Goal: Task Accomplishment & Management: Complete application form

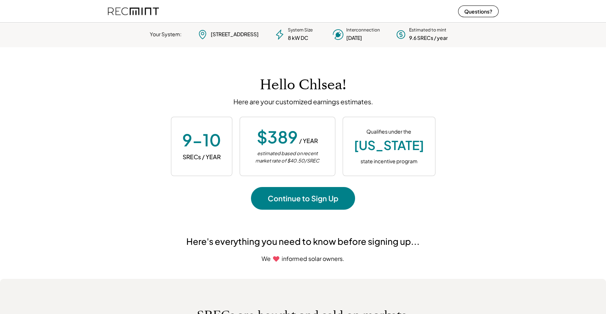
scroll to position [103, 204]
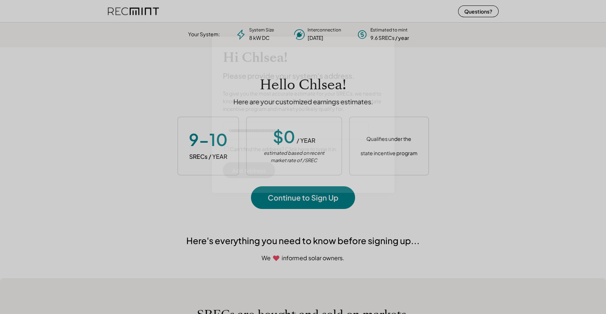
scroll to position [103, 204]
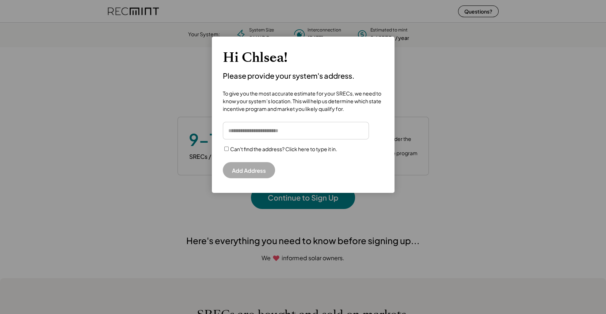
click at [258, 133] on input "input" at bounding box center [296, 131] width 146 height 18
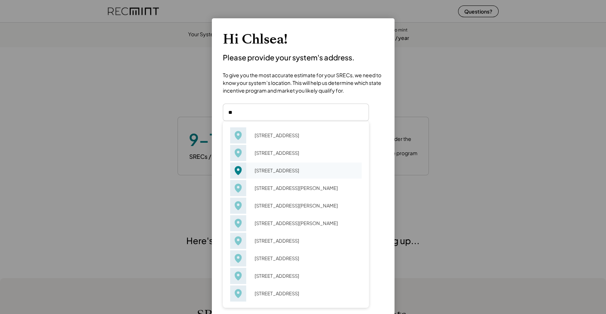
click at [281, 175] on div "31 Creekside Cir Charlottesville, VA 22902" at bounding box center [306, 170] width 112 height 10
type input "**********"
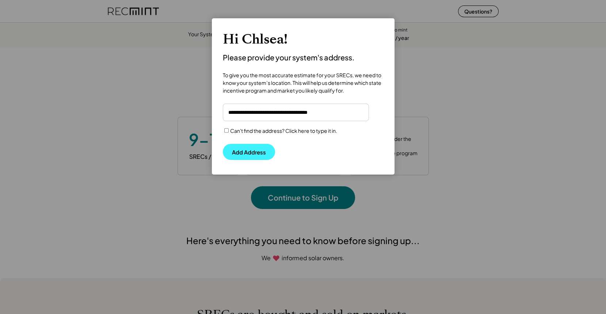
click at [239, 154] on button "Add Address" at bounding box center [249, 152] width 52 height 16
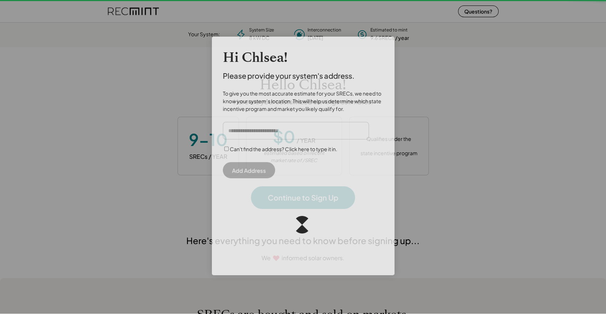
scroll to position [103, 204]
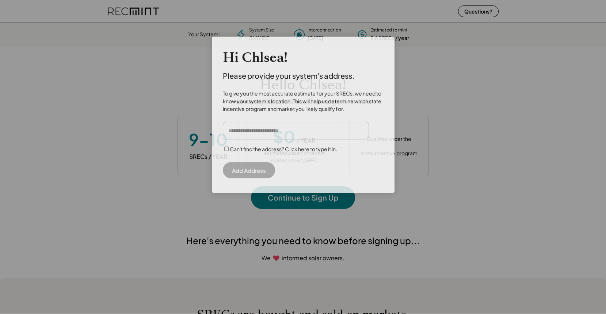
scroll to position [103, 204]
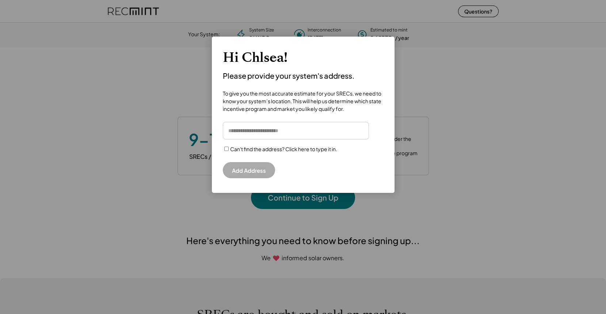
click at [297, 130] on input "input" at bounding box center [296, 131] width 146 height 18
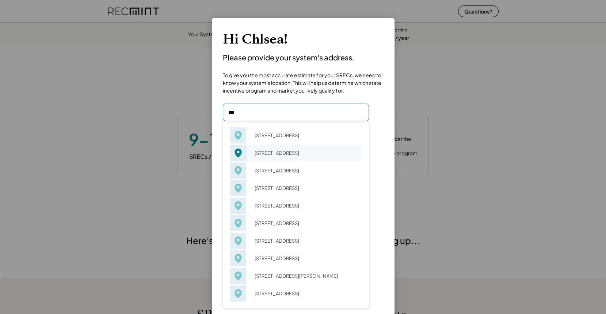
click at [296, 157] on div "213 2nd St SW Charlottesville, VA 22902" at bounding box center [306, 153] width 112 height 10
type input "**********"
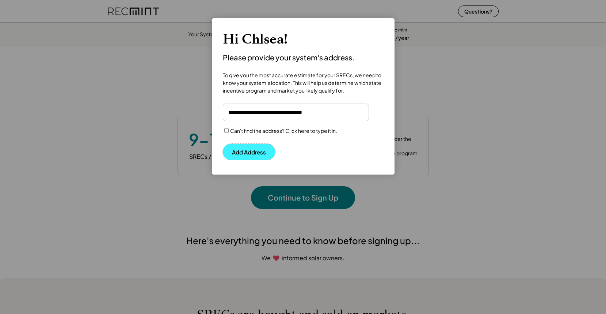
click at [247, 154] on button "Add Address" at bounding box center [249, 152] width 52 height 16
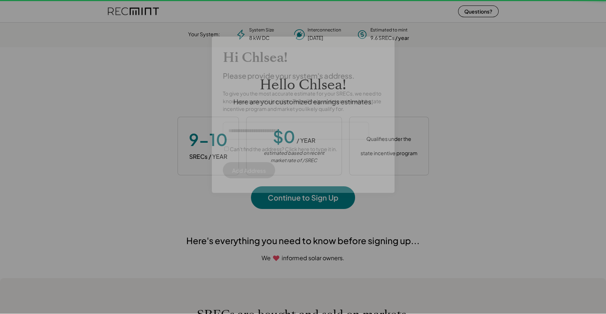
scroll to position [103, 204]
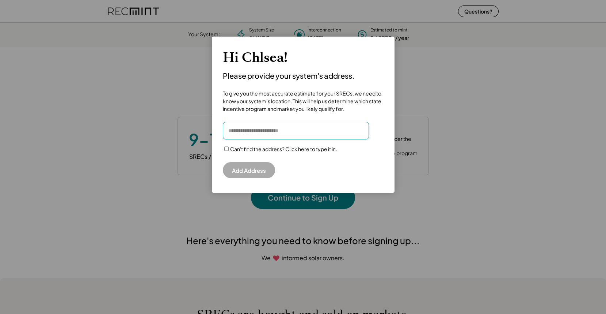
click at [273, 133] on input "input" at bounding box center [296, 131] width 146 height 18
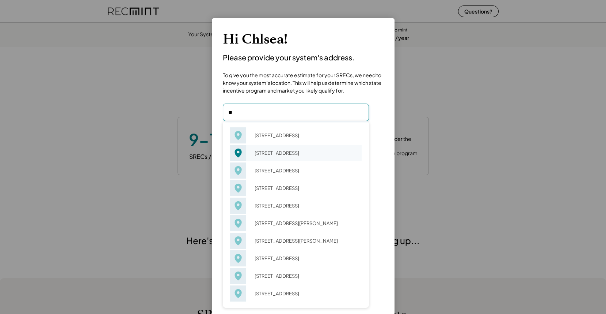
click at [278, 151] on div "12 Bonnycastle Charlottesville, VA 22904" at bounding box center [306, 153] width 112 height 10
type input "**********"
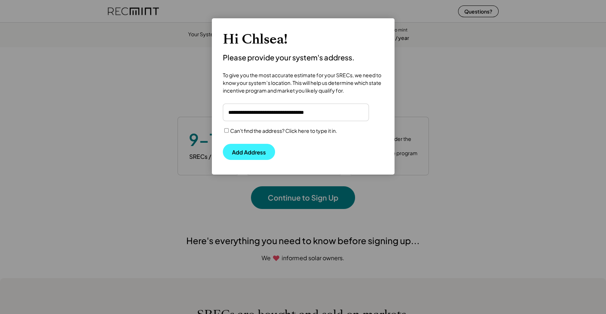
click at [248, 150] on button "Add Address" at bounding box center [249, 152] width 52 height 16
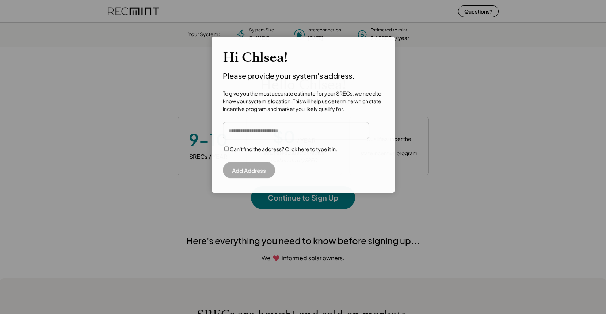
scroll to position [103, 204]
click at [257, 133] on input "input" at bounding box center [296, 131] width 146 height 18
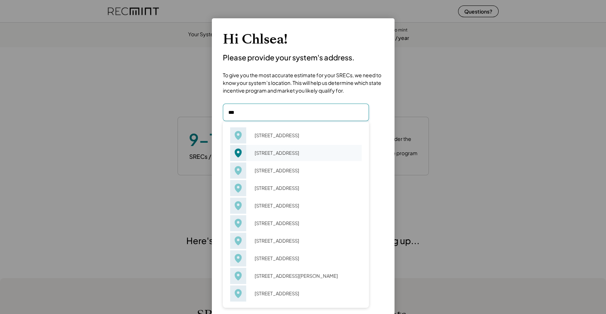
click at [295, 158] on div "[STREET_ADDRESS]" at bounding box center [306, 153] width 112 height 10
type input "**********"
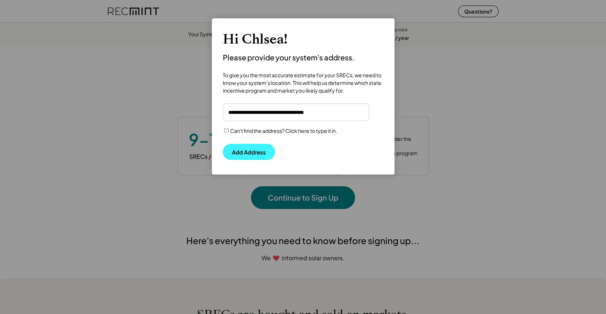
click at [247, 148] on button "Add Address" at bounding box center [249, 152] width 52 height 16
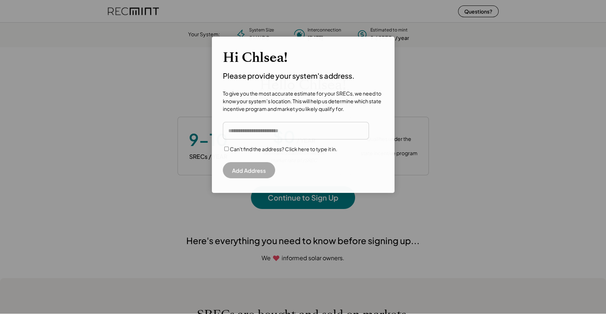
scroll to position [103, 204]
click at [254, 131] on input "input" at bounding box center [296, 131] width 146 height 18
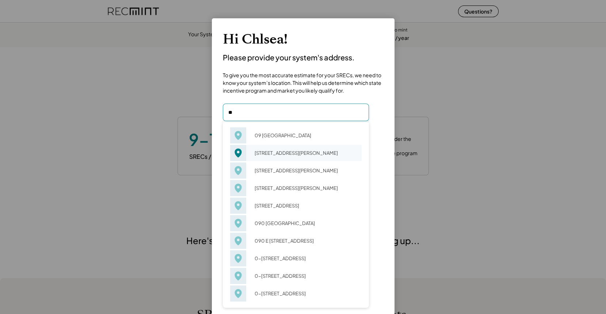
click at [284, 156] on div "[STREET_ADDRESS][PERSON_NAME]" at bounding box center [306, 153] width 112 height 10
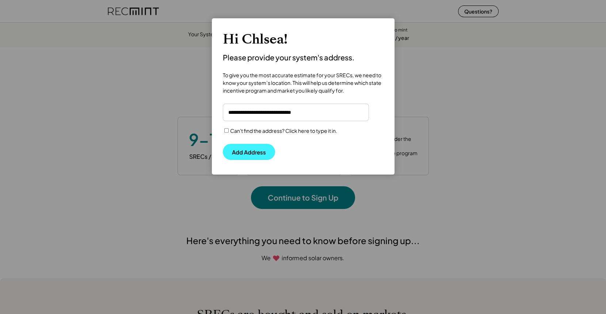
click at [249, 152] on button "Add Address" at bounding box center [249, 152] width 52 height 16
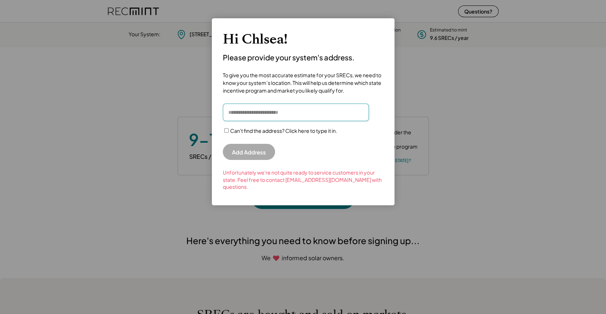
click at [284, 114] on input "input" at bounding box center [296, 112] width 146 height 18
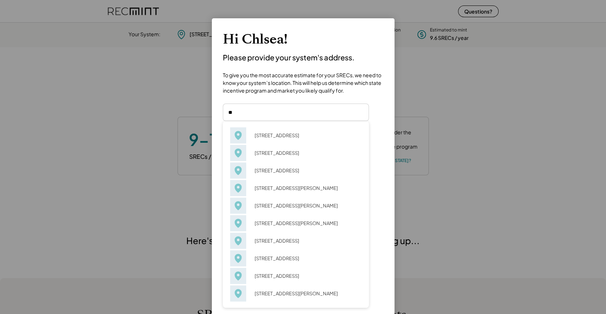
click at [276, 97] on div "Hi Chlsea! Please provide your system's address. To give you the most accurate …" at bounding box center [303, 205] width 183 height 371
click at [503, 154] on div at bounding box center [303, 157] width 606 height 314
click at [453, 135] on div at bounding box center [303, 157] width 606 height 314
click at [283, 156] on div "87 Bonnycastle Charlottesville, VA 22904" at bounding box center [306, 153] width 112 height 10
type input "**********"
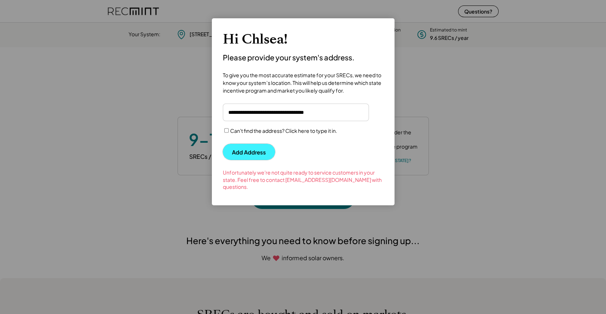
click at [238, 152] on button "Add Address" at bounding box center [249, 152] width 52 height 16
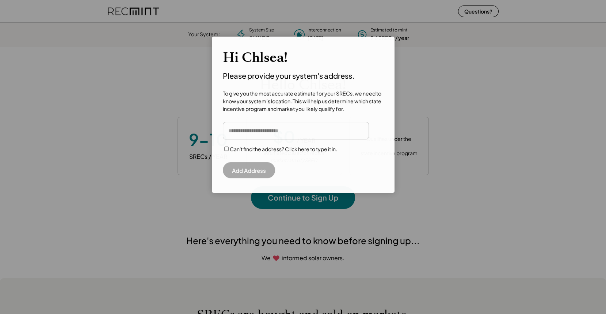
scroll to position [103, 204]
click at [272, 131] on input "input" at bounding box center [296, 131] width 146 height 18
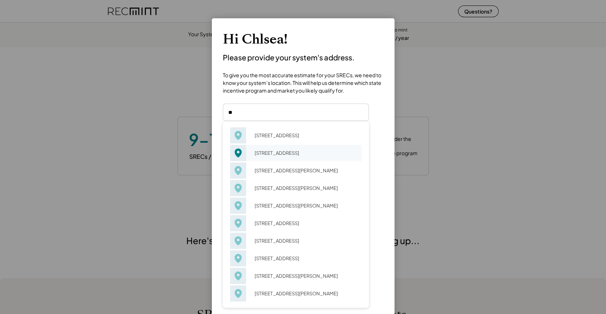
click at [286, 158] on div "41 Canterbury Rd Charlottesville, VA 22903" at bounding box center [306, 153] width 112 height 10
type input "**********"
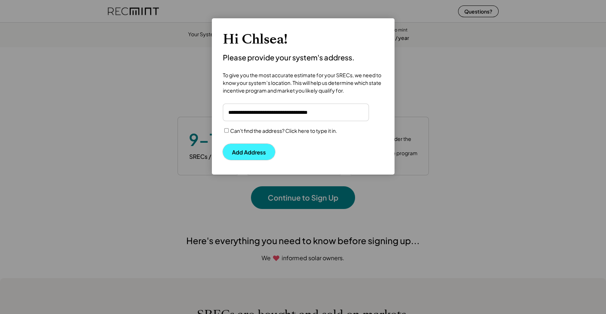
click at [245, 155] on button "Add Address" at bounding box center [249, 152] width 52 height 16
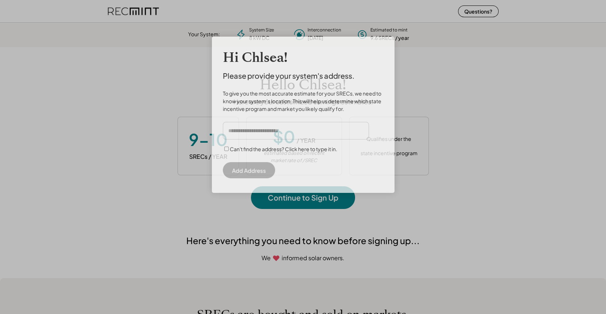
scroll to position [103, 204]
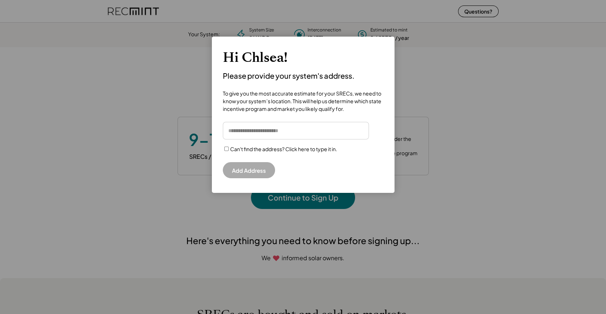
click at [292, 130] on input "input" at bounding box center [296, 131] width 146 height 18
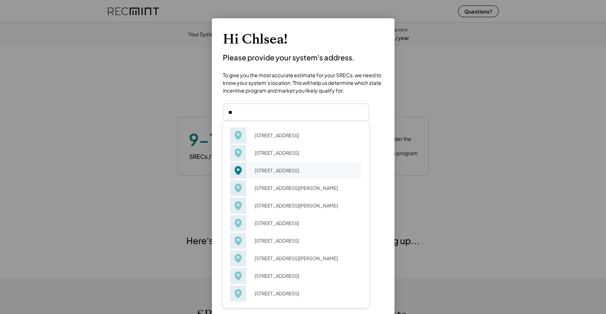
click at [285, 174] on div "[STREET_ADDRESS]" at bounding box center [306, 170] width 112 height 10
type input "**********"
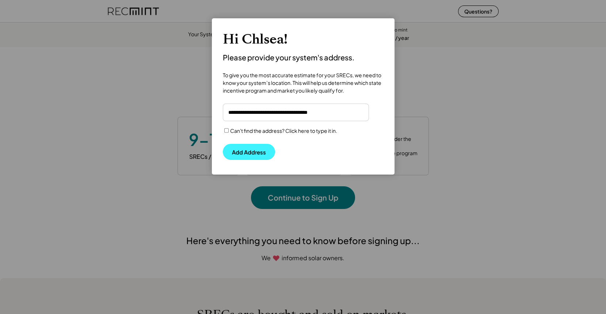
click at [251, 151] on button "Add Address" at bounding box center [249, 152] width 52 height 16
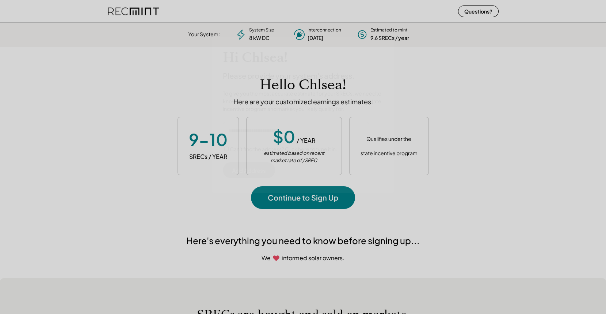
scroll to position [103, 204]
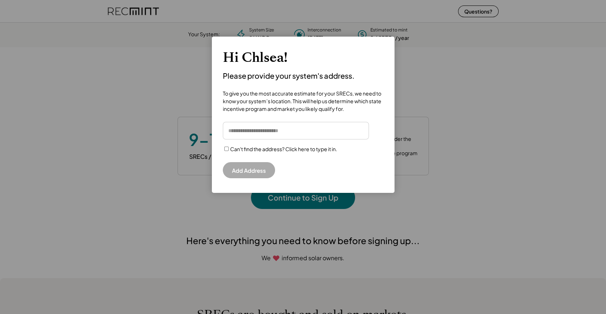
click at [259, 137] on input "input" at bounding box center [296, 131] width 146 height 18
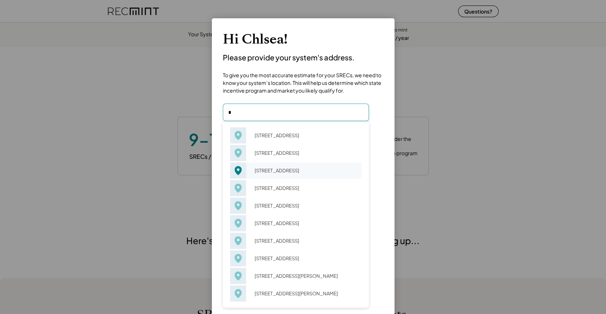
click at [285, 165] on div "7 Boars Head Ln Charlottesville, VA 22903" at bounding box center [306, 170] width 112 height 10
type input "**********"
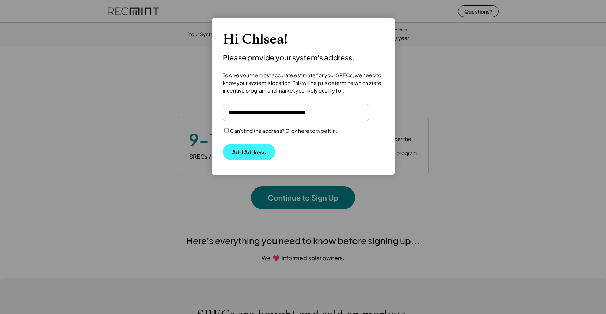
click at [245, 152] on button "Add Address" at bounding box center [249, 152] width 52 height 16
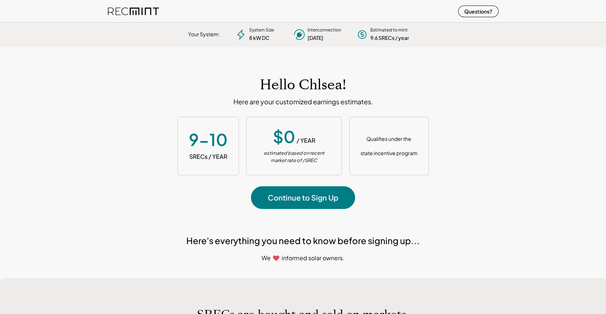
scroll to position [103, 204]
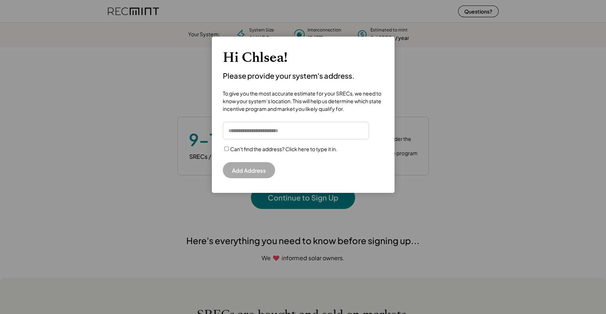
click at [281, 133] on input "input" at bounding box center [296, 131] width 146 height 18
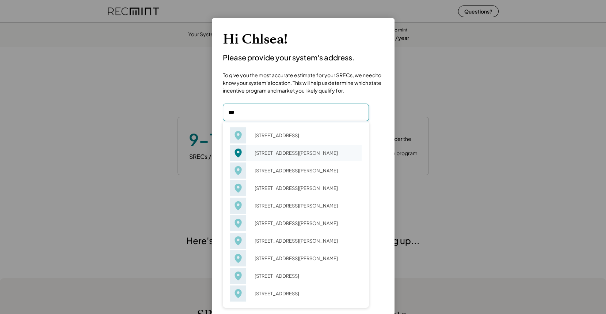
click at [277, 154] on div "[STREET_ADDRESS][PERSON_NAME]" at bounding box center [306, 153] width 112 height 10
type input "**********"
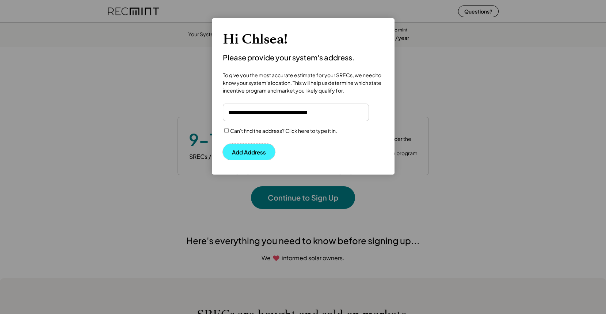
click at [234, 148] on button "Add Address" at bounding box center [249, 152] width 52 height 16
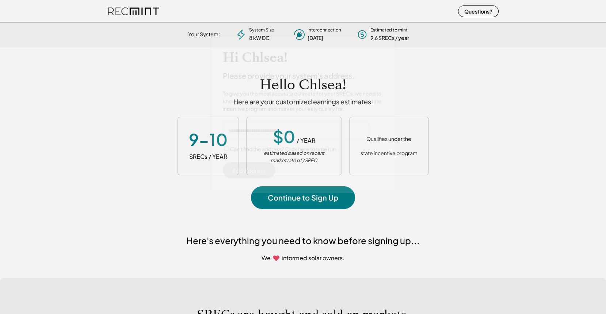
scroll to position [103, 204]
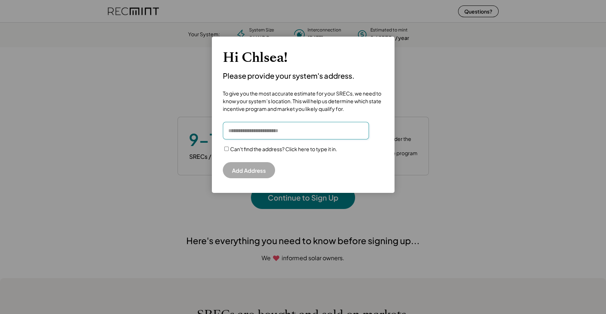
click at [257, 132] on input "input" at bounding box center [296, 131] width 146 height 18
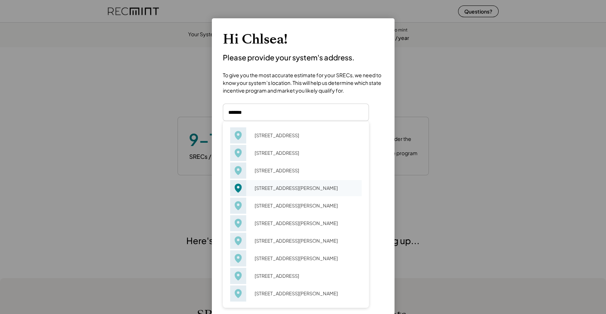
click at [291, 192] on div "[STREET_ADDRESS][PERSON_NAME]" at bounding box center [306, 188] width 112 height 10
type input "**********"
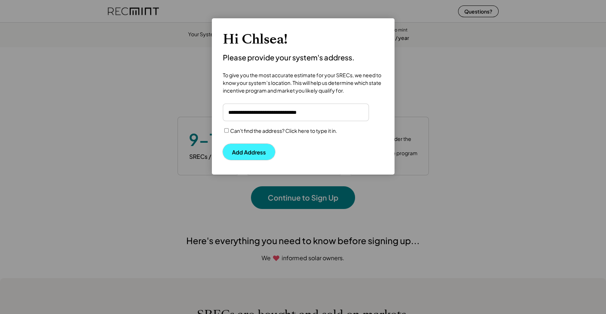
click at [247, 149] on button "Add Address" at bounding box center [249, 152] width 52 height 16
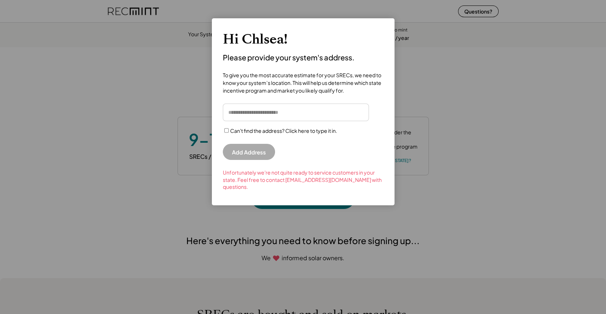
click at [269, 115] on input "input" at bounding box center [296, 112] width 146 height 18
click at [469, 186] on div at bounding box center [303, 157] width 606 height 314
click at [484, 196] on div at bounding box center [303, 157] width 606 height 314
click at [275, 118] on input "input" at bounding box center [296, 112] width 146 height 18
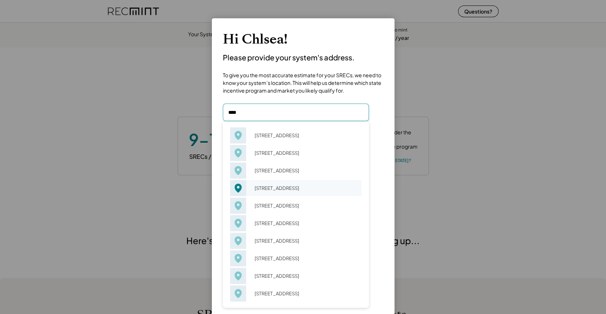
click at [279, 190] on div "[STREET_ADDRESS]" at bounding box center [306, 188] width 112 height 10
type input "**********"
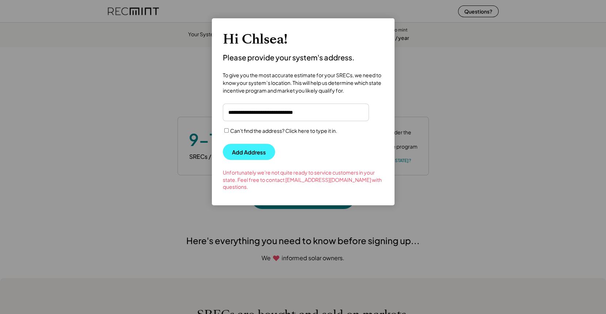
click at [245, 150] on button "Add Address" at bounding box center [249, 152] width 52 height 16
click at [250, 117] on input "input" at bounding box center [296, 112] width 146 height 18
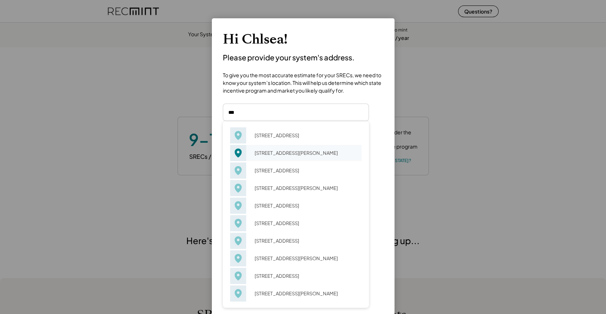
click at [278, 158] on div "987 Amber Ridge Rd Charlottesville, VA 22901" at bounding box center [306, 153] width 112 height 10
type input "**********"
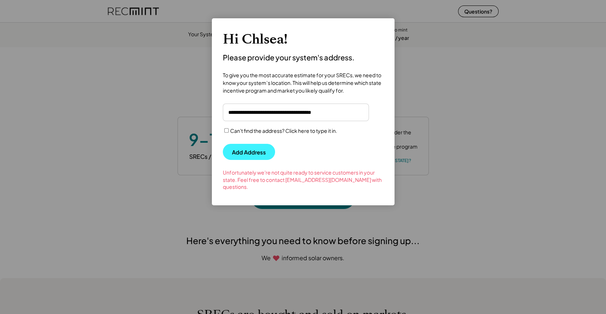
click at [238, 156] on button "Add Address" at bounding box center [249, 152] width 52 height 16
click at [268, 115] on input "input" at bounding box center [296, 112] width 146 height 18
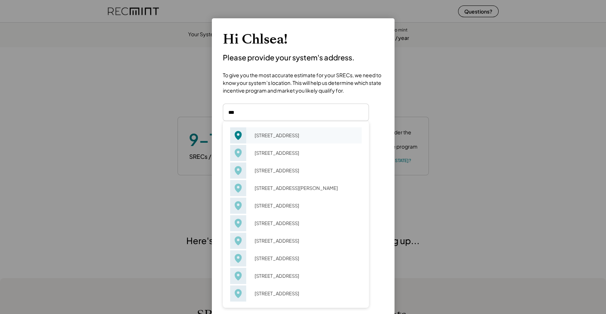
click at [273, 140] on div "123 4th St NE Charlottesville, VA 22902" at bounding box center [306, 135] width 112 height 10
type input "**********"
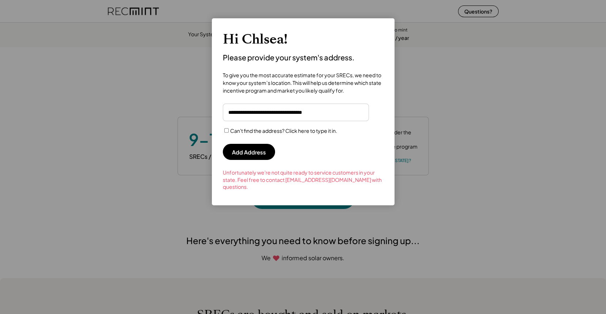
click at [251, 162] on div "Hi Chlsea! Please provide your system's address. To give you the most accurate …" at bounding box center [303, 112] width 183 height 185
click at [251, 155] on button "Add Address" at bounding box center [249, 152] width 52 height 16
click at [253, 116] on input "input" at bounding box center [296, 112] width 146 height 18
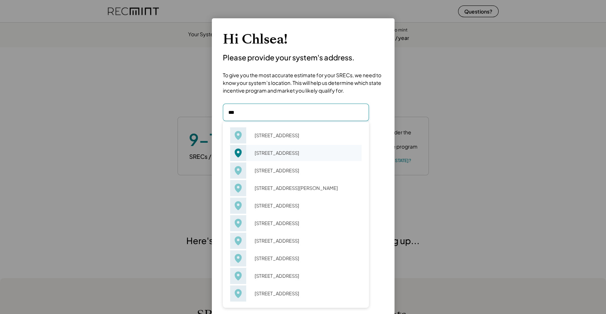
click at [262, 156] on div "123 4th St NW Charlottesville, VA 22903" at bounding box center [306, 153] width 112 height 10
type input "**********"
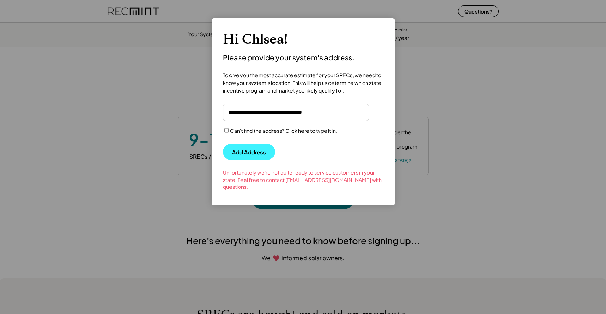
click at [241, 154] on button "Add Address" at bounding box center [249, 152] width 52 height 16
